Goal: Transaction & Acquisition: Book appointment/travel/reservation

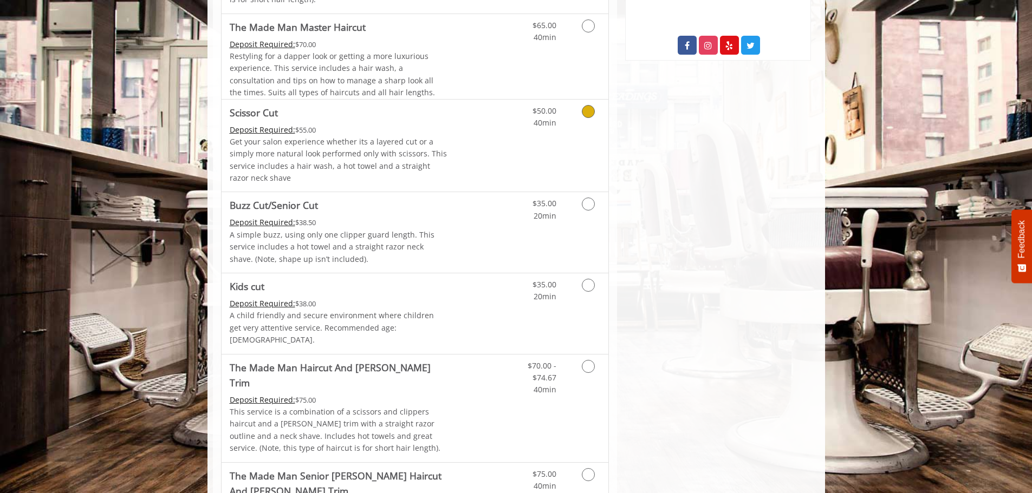
scroll to position [628, 0]
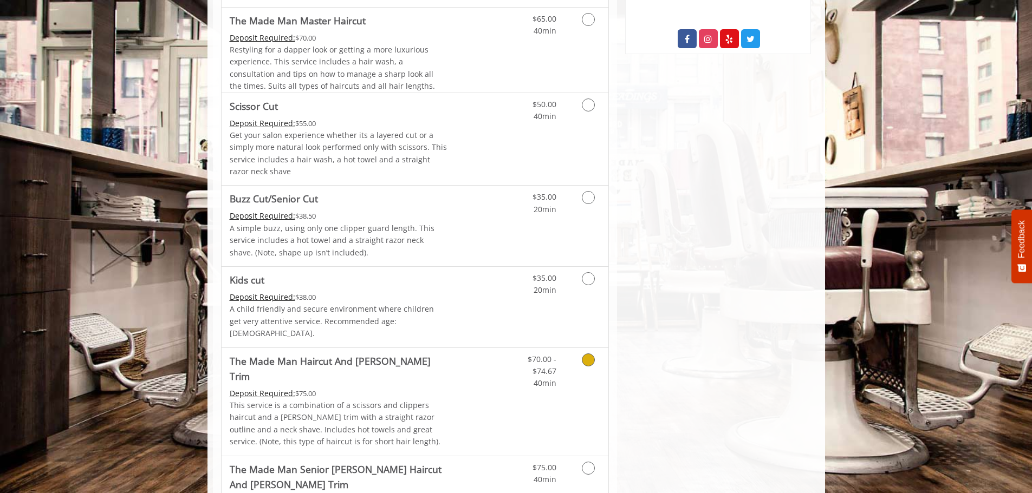
click at [591, 354] on icon "Grooming services" at bounding box center [588, 360] width 13 height 13
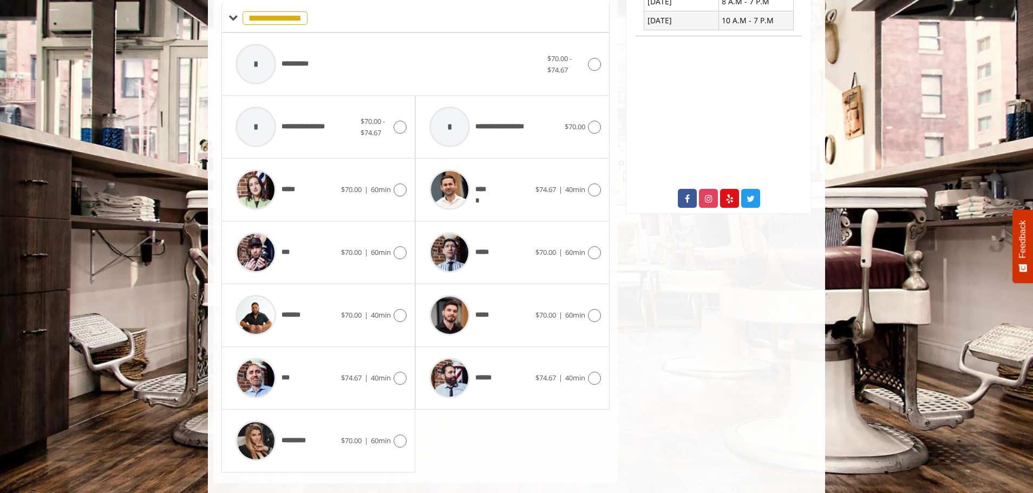
scroll to position [470, 0]
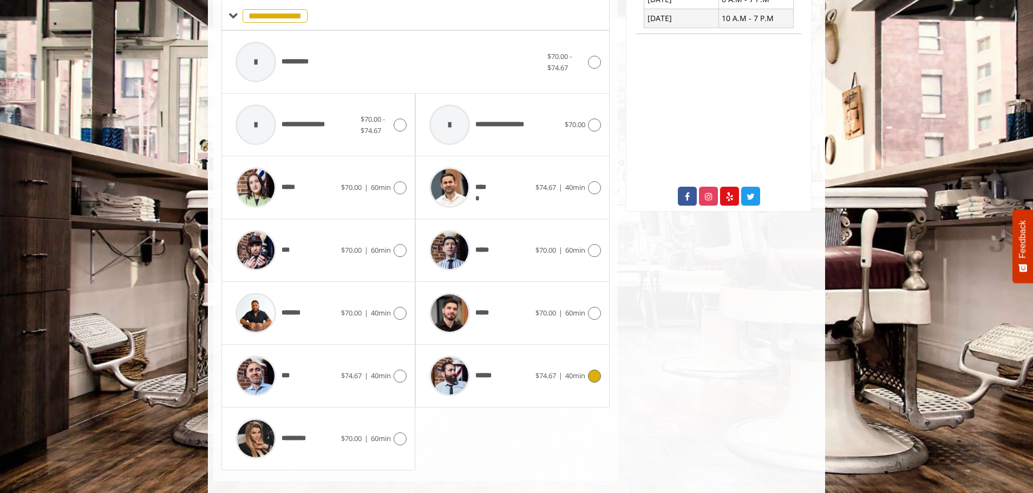
click at [592, 370] on icon at bounding box center [594, 376] width 13 height 13
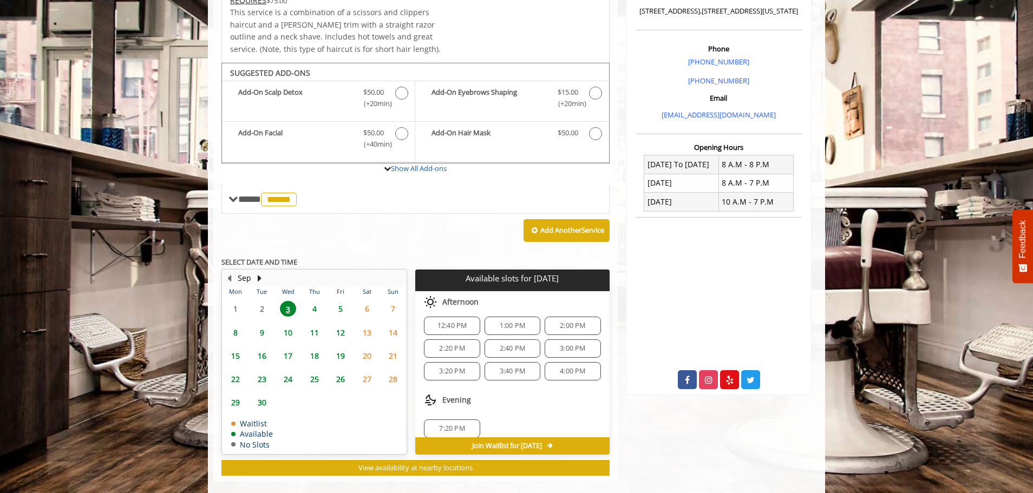
scroll to position [0, 0]
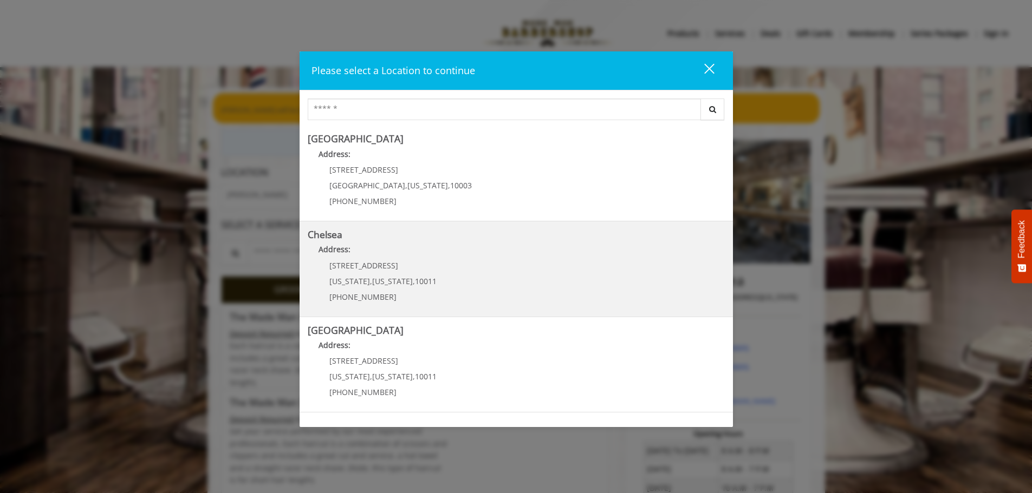
click at [406, 251] on p "Address:" at bounding box center [516, 252] width 417 height 17
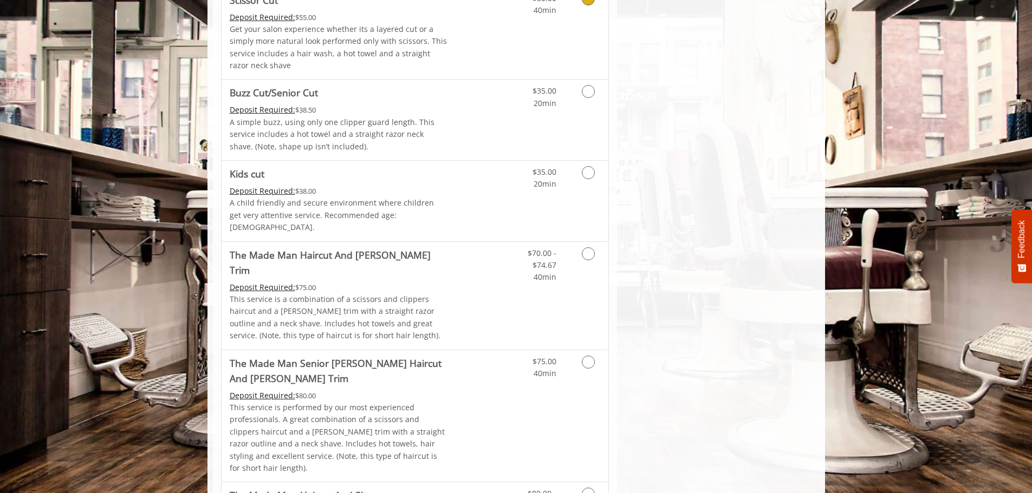
scroll to position [812, 0]
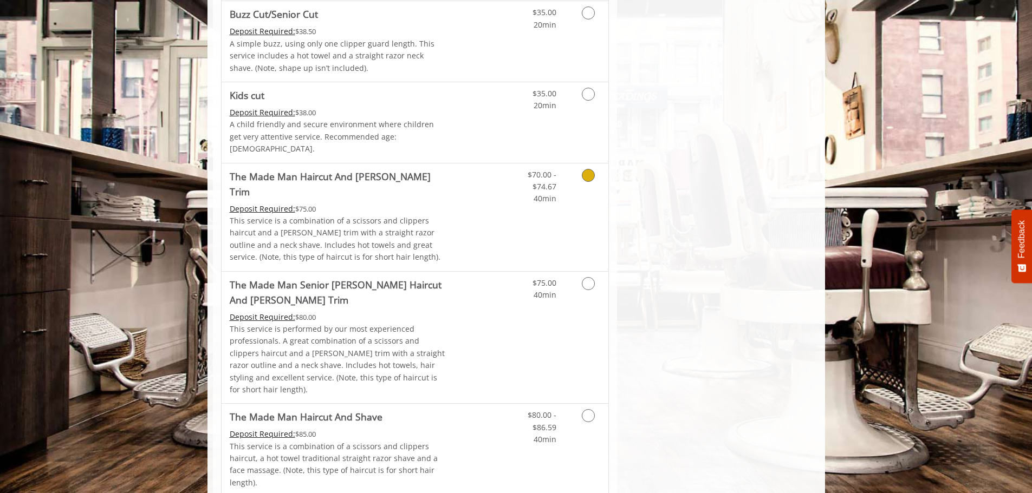
click at [586, 169] on icon "Grooming services" at bounding box center [588, 175] width 13 height 13
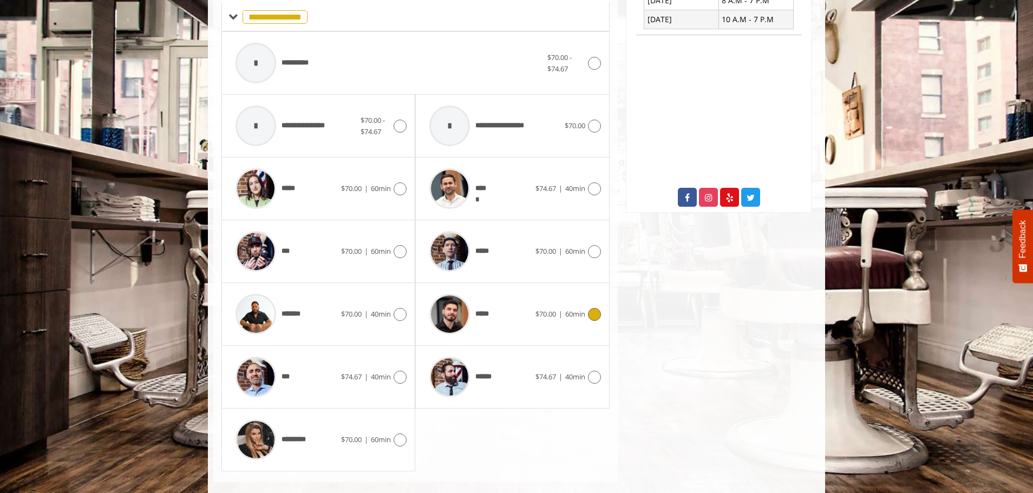
scroll to position [470, 0]
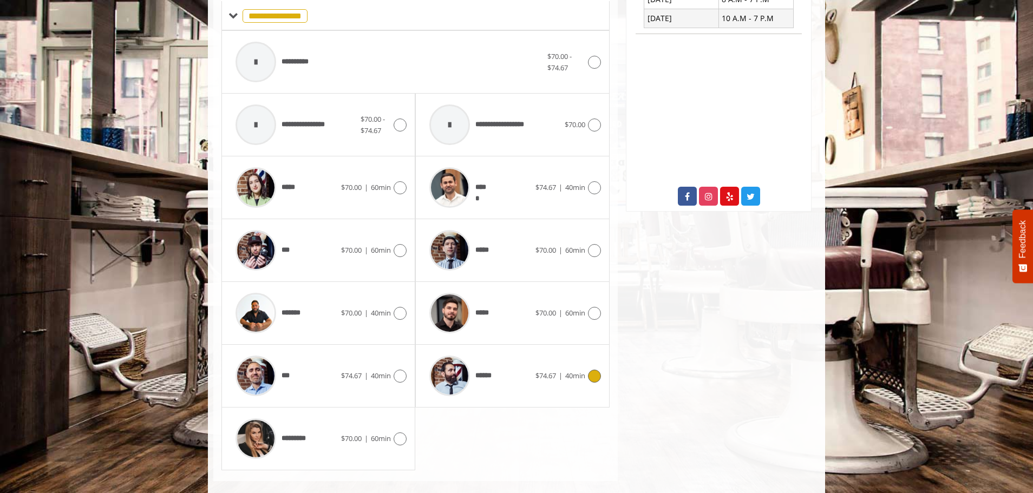
click at [595, 370] on icon at bounding box center [594, 376] width 13 height 13
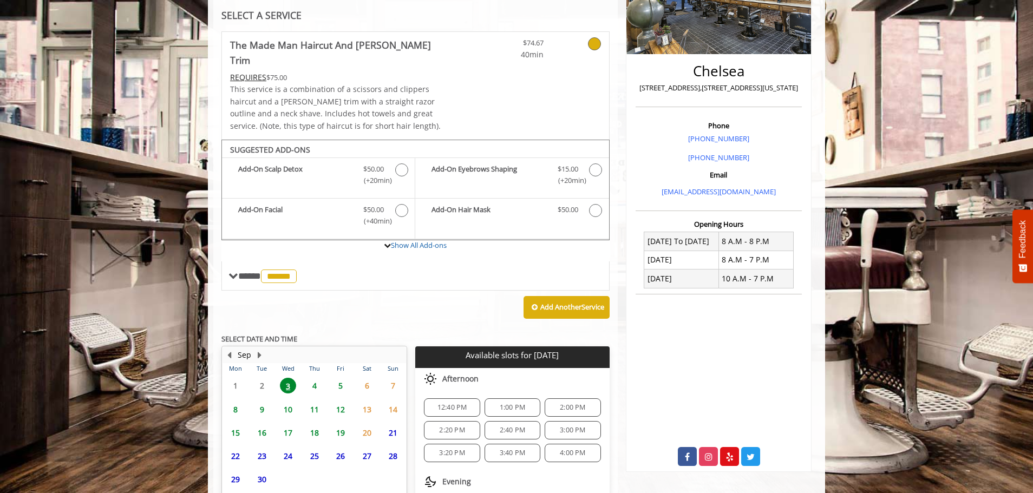
scroll to position [286, 0]
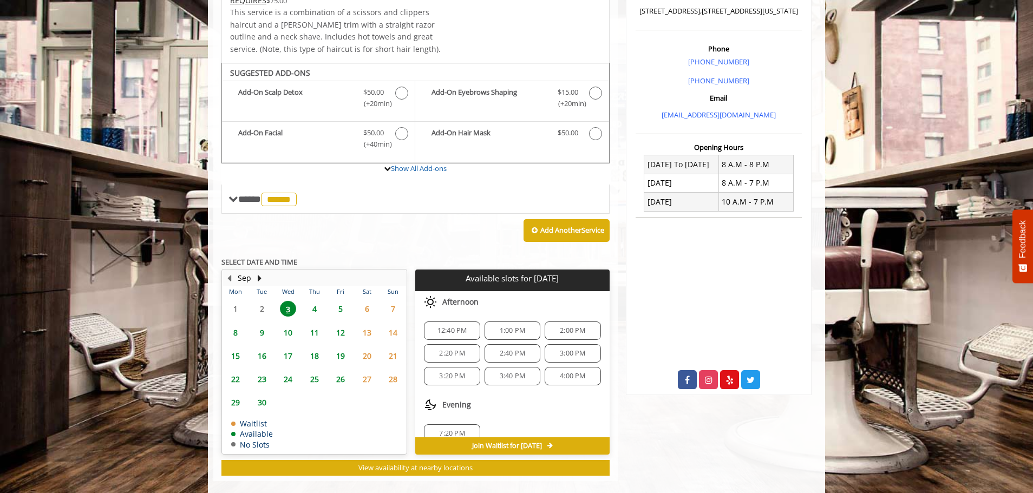
click at [579, 327] on span "2:00 PM" at bounding box center [572, 331] width 25 height 9
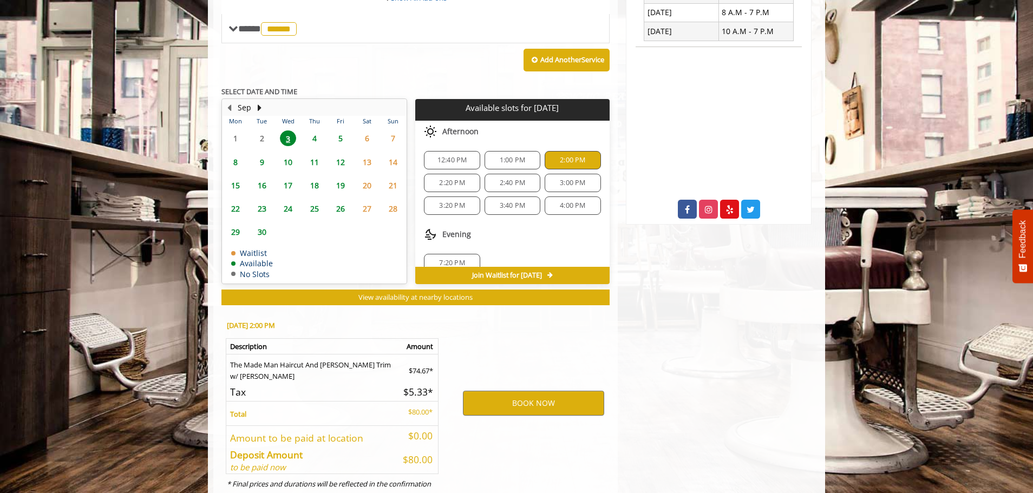
scroll to position [482, 0]
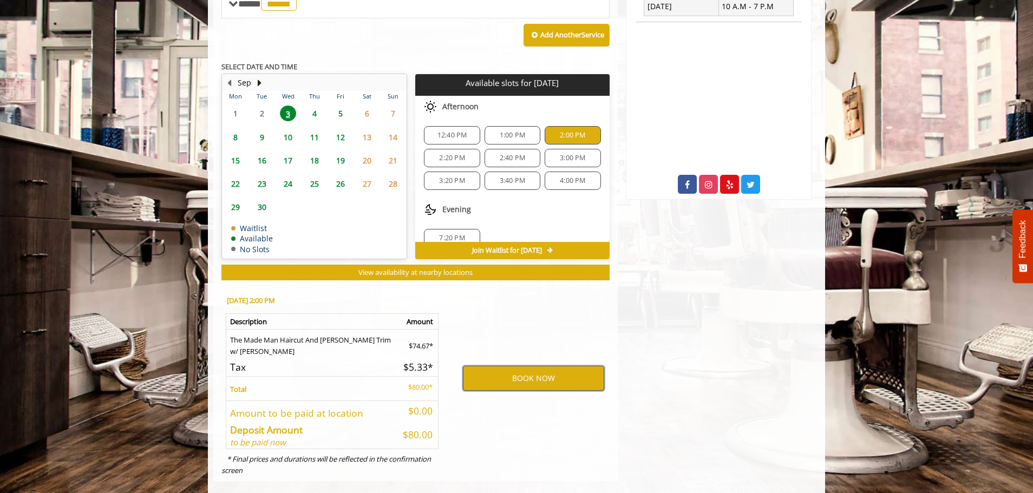
click at [530, 366] on button "BOOK NOW" at bounding box center [533, 378] width 141 height 25
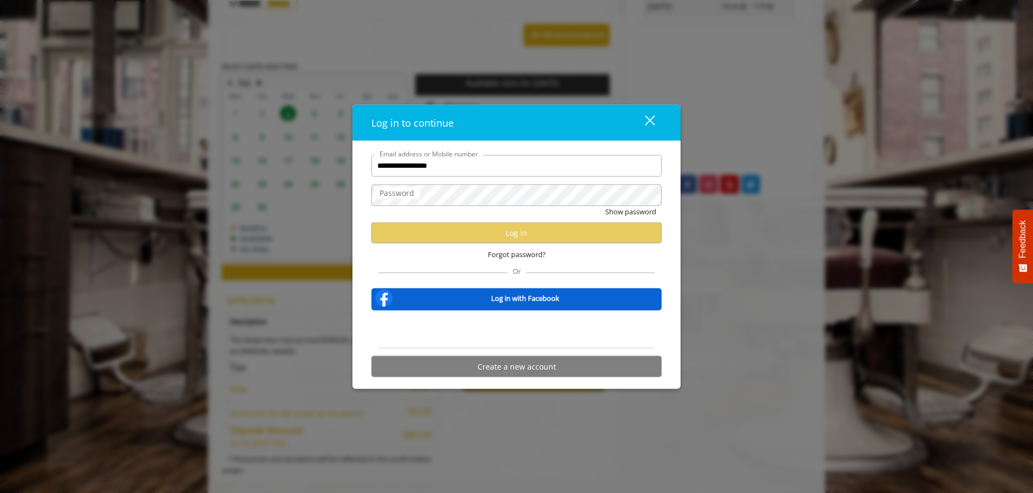
type input "**********"
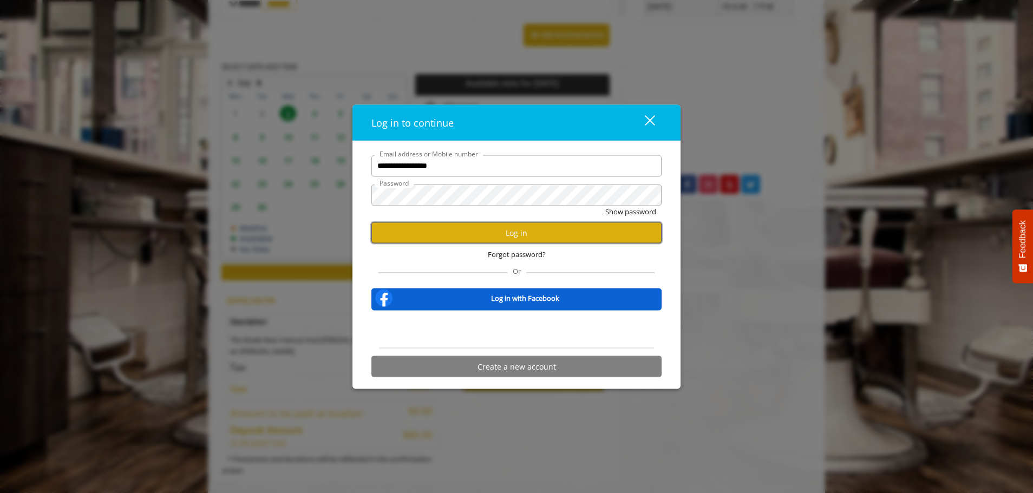
click at [508, 232] on button "Log in" at bounding box center [516, 233] width 290 height 21
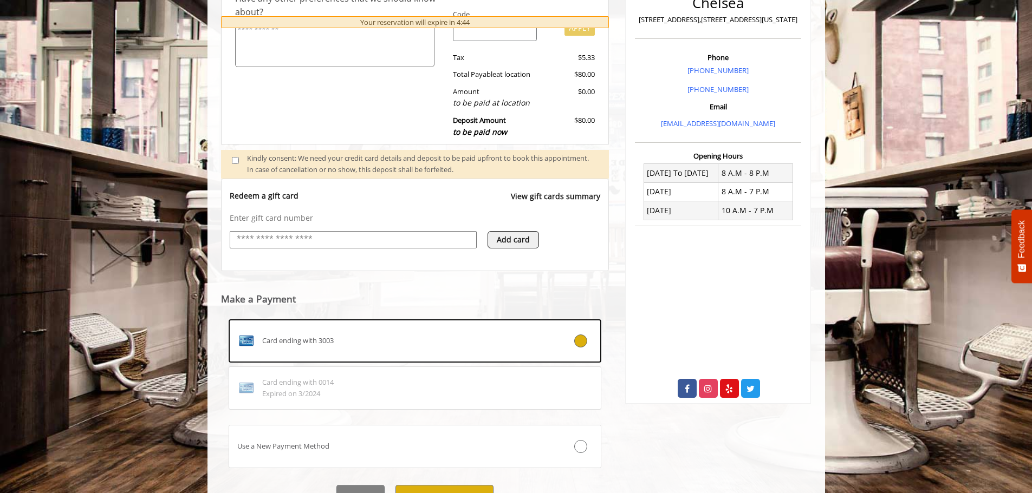
scroll to position [332, 0]
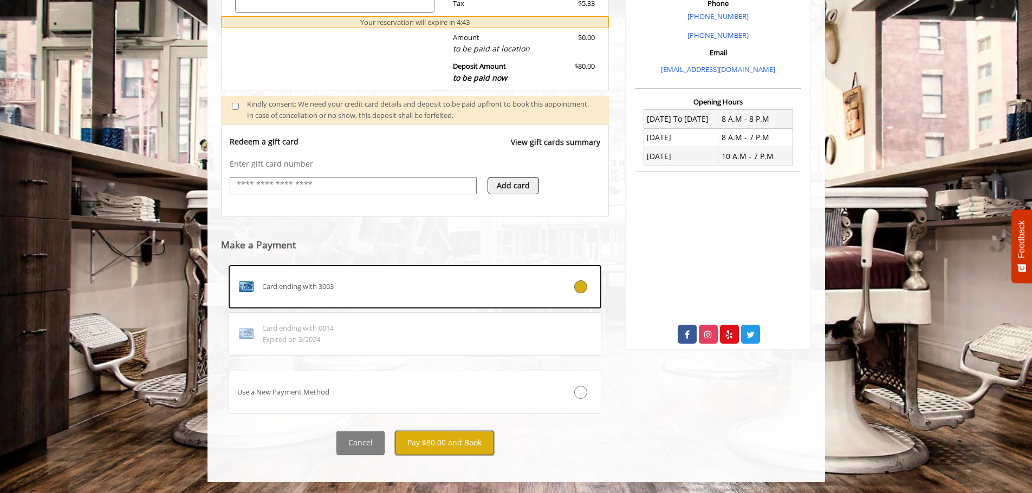
click at [439, 443] on button "Pay $80.00 and Book" at bounding box center [444, 443] width 98 height 24
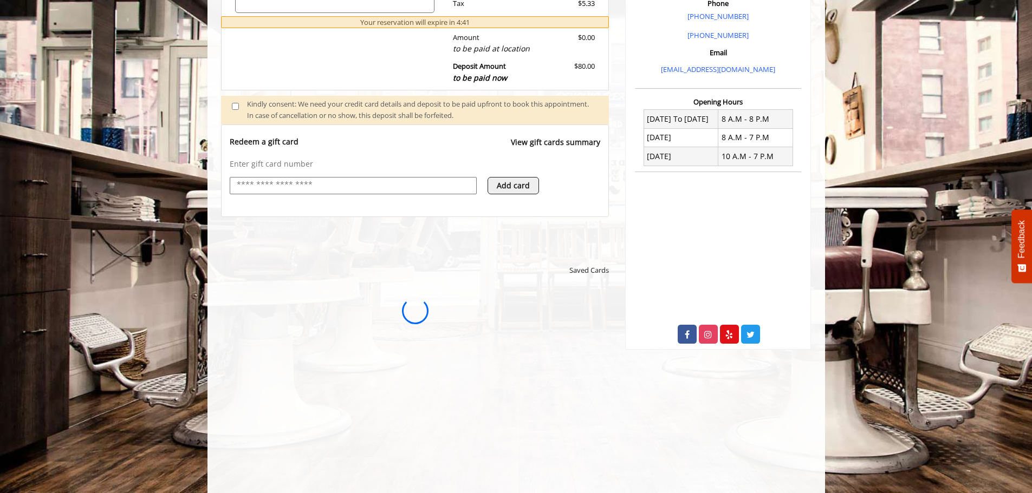
scroll to position [0, 0]
